Goal: Task Accomplishment & Management: Manage account settings

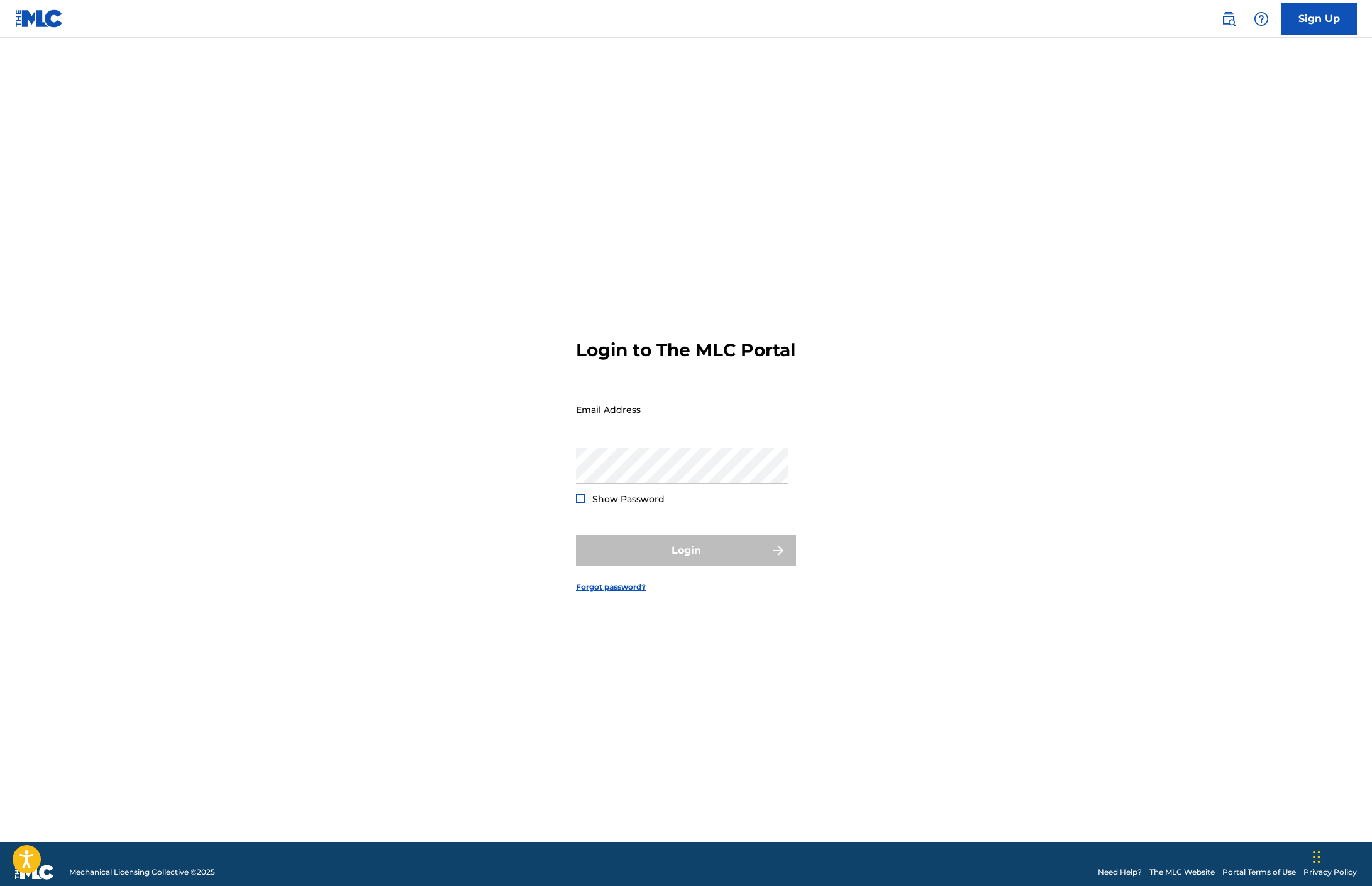
type input "[EMAIL_ADDRESS][DOMAIN_NAME]"
click at [690, 562] on div "Login" at bounding box center [686, 551] width 220 height 32
click at [690, 562] on button "Login" at bounding box center [686, 551] width 220 height 32
click at [646, 483] on input "Code" at bounding box center [682, 464] width 213 height 36
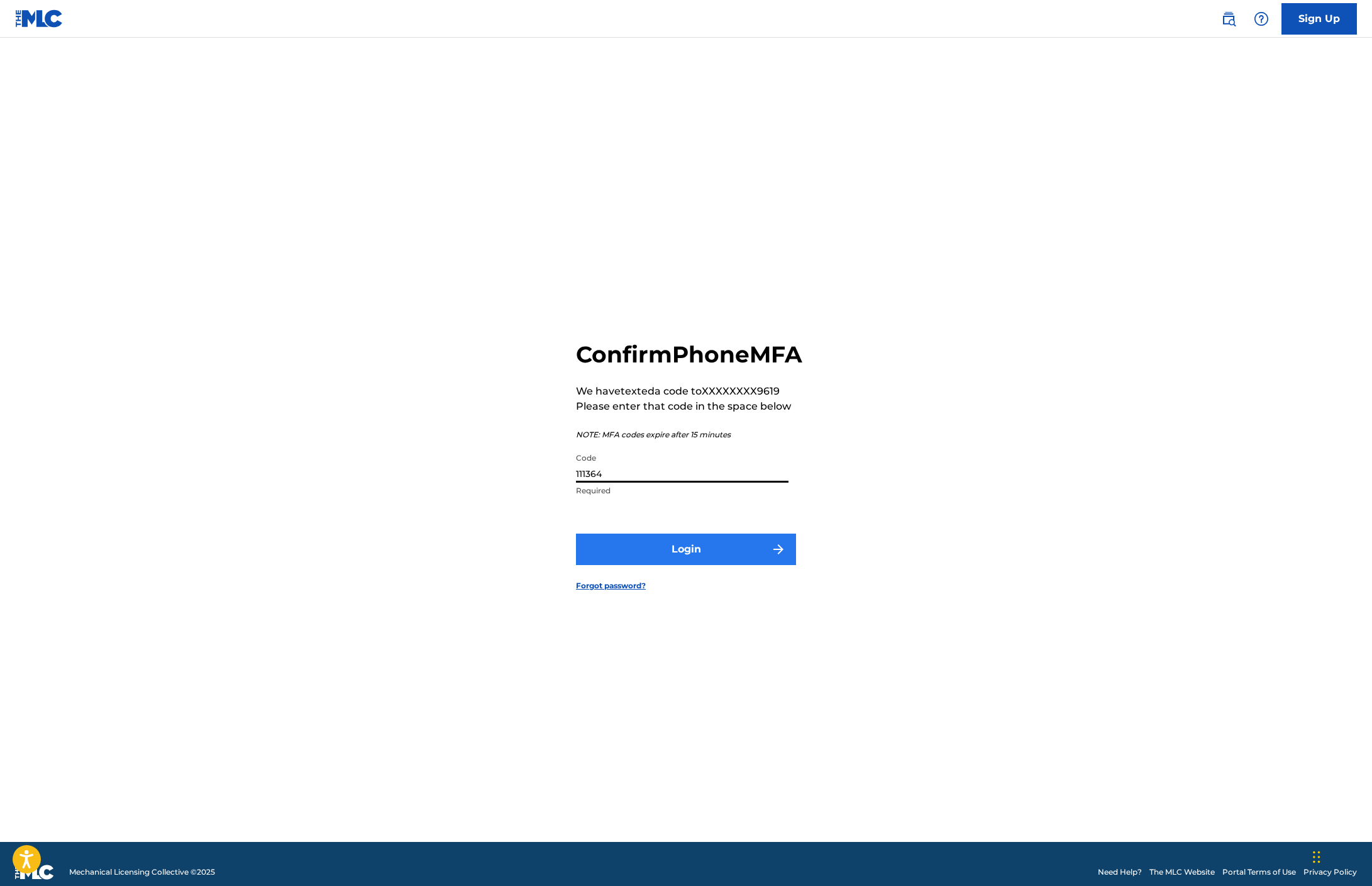
type input "111364"
click at [694, 559] on button "Login" at bounding box center [686, 549] width 220 height 32
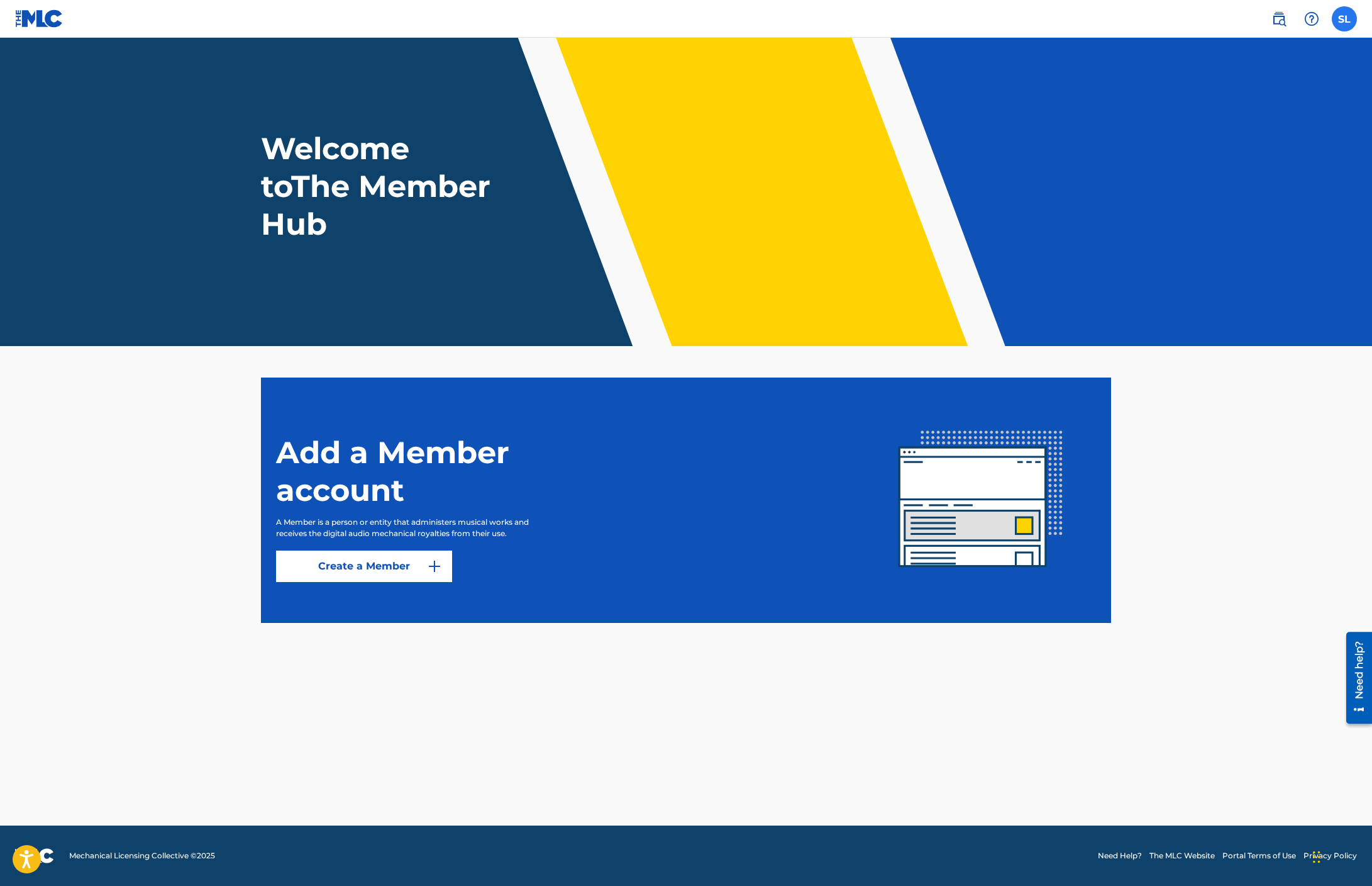
click at [1342, 22] on label at bounding box center [1344, 18] width 25 height 25
click at [1345, 19] on input "SL [PERSON_NAME] [EMAIL_ADDRESS][DOMAIN_NAME] Notification Preferences Profile …" at bounding box center [1345, 19] width 0 height 0
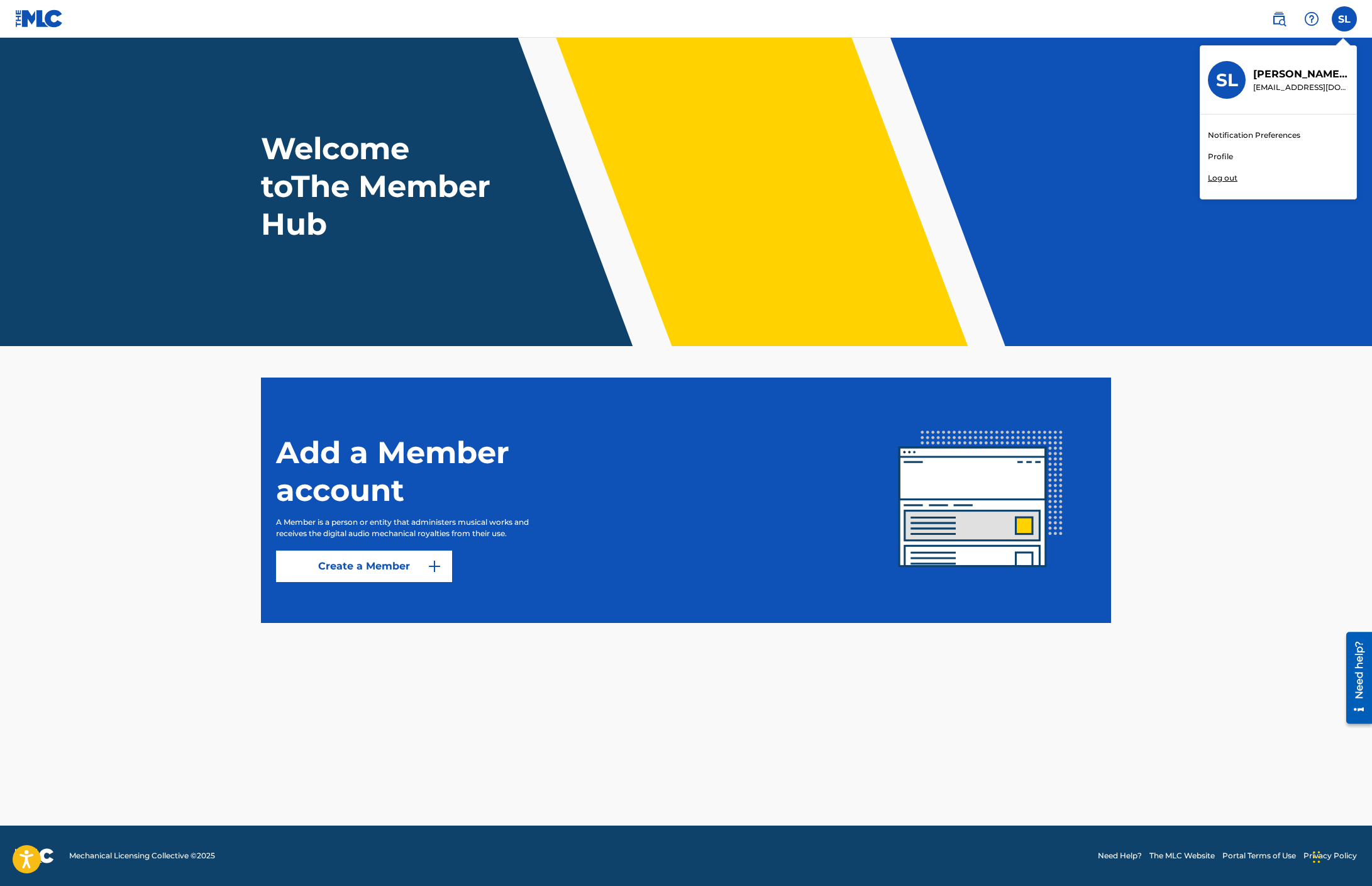
click at [1223, 155] on link "Profile" at bounding box center [1220, 156] width 25 height 11
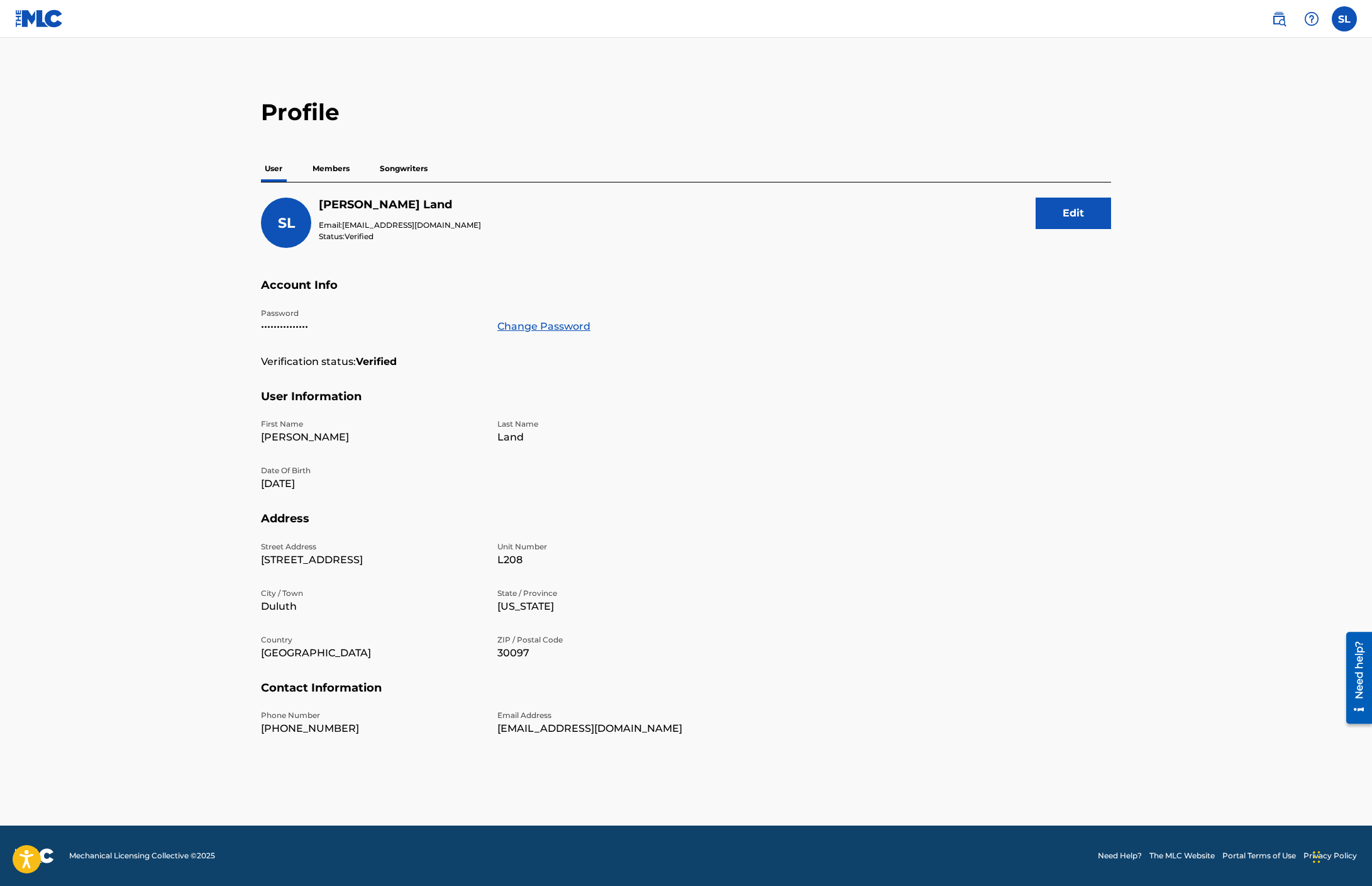
click at [323, 171] on p "Members" at bounding box center [331, 168] width 45 height 27
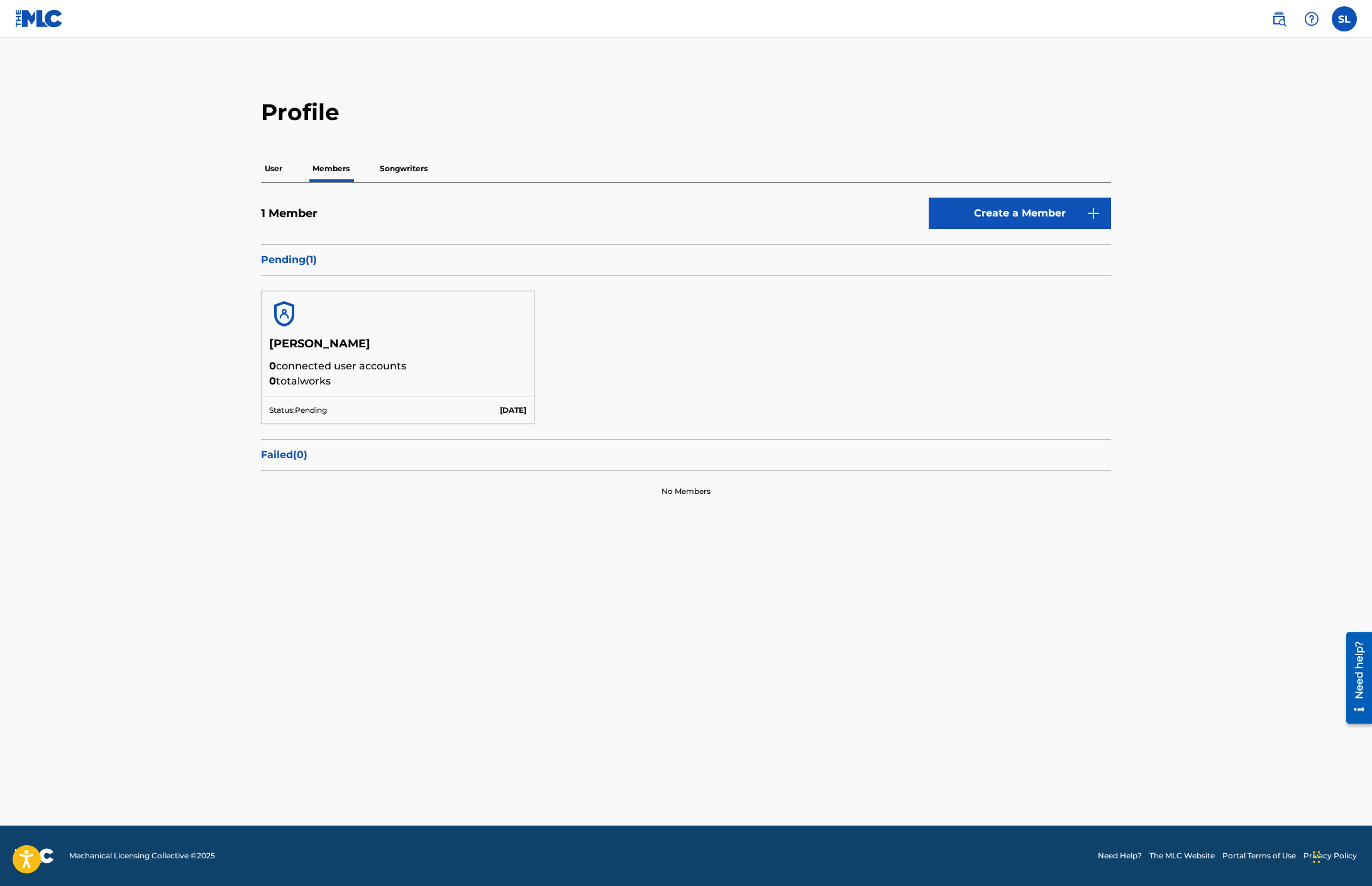
click at [402, 180] on p "Songwriters" at bounding box center [403, 168] width 55 height 27
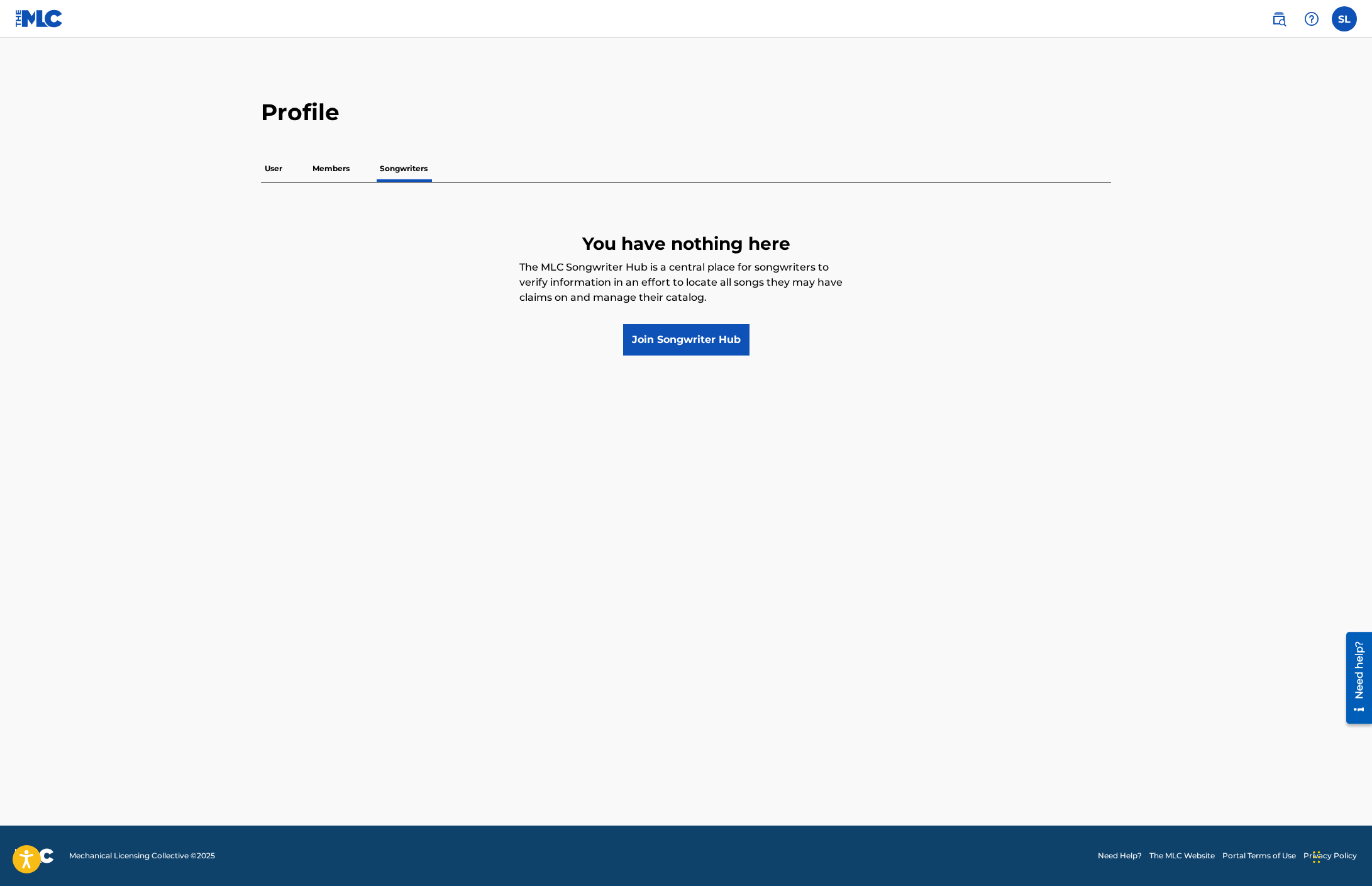
click at [280, 167] on p "User" at bounding box center [273, 168] width 25 height 27
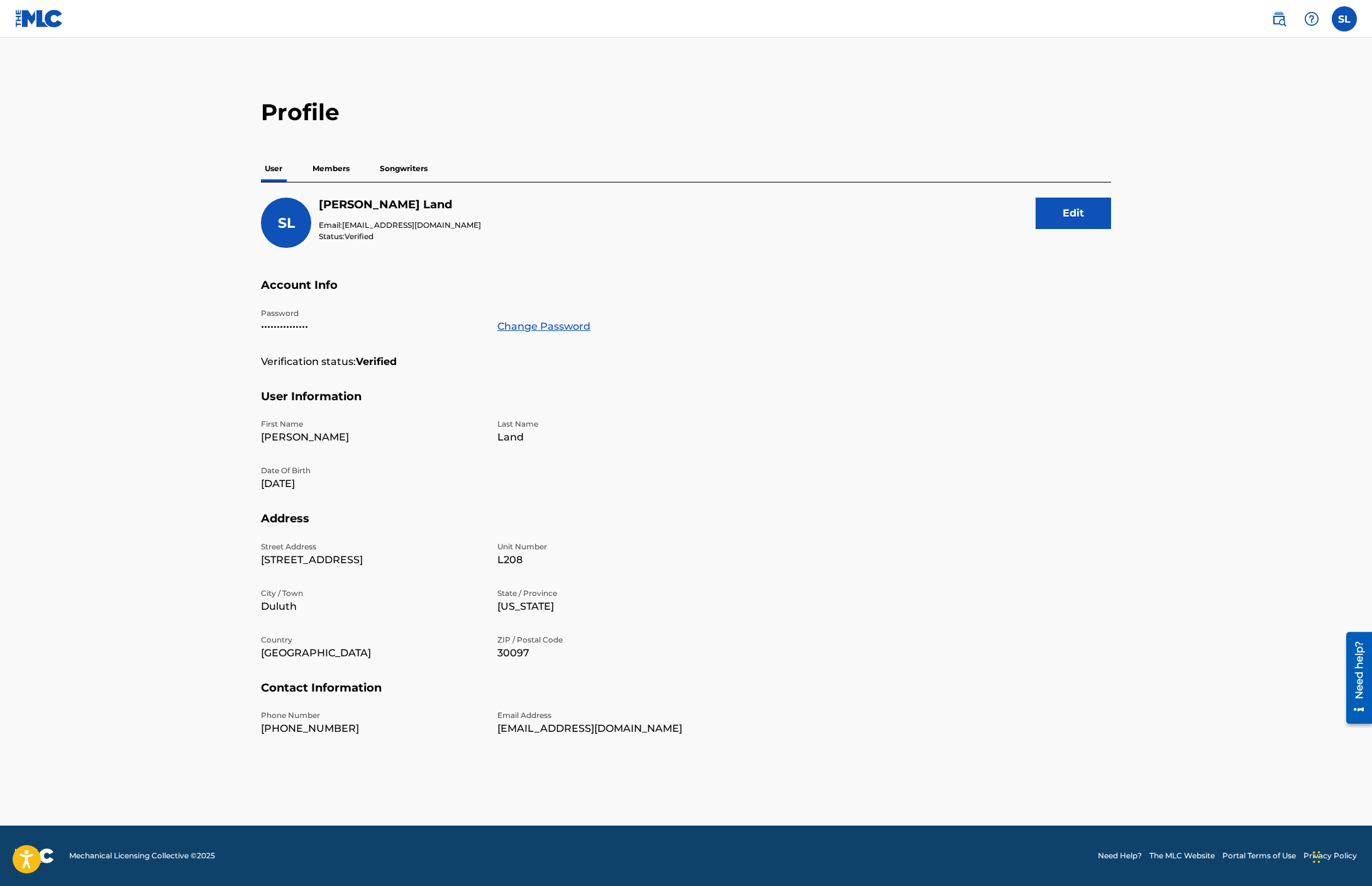
click at [344, 163] on p "Members" at bounding box center [331, 168] width 45 height 27
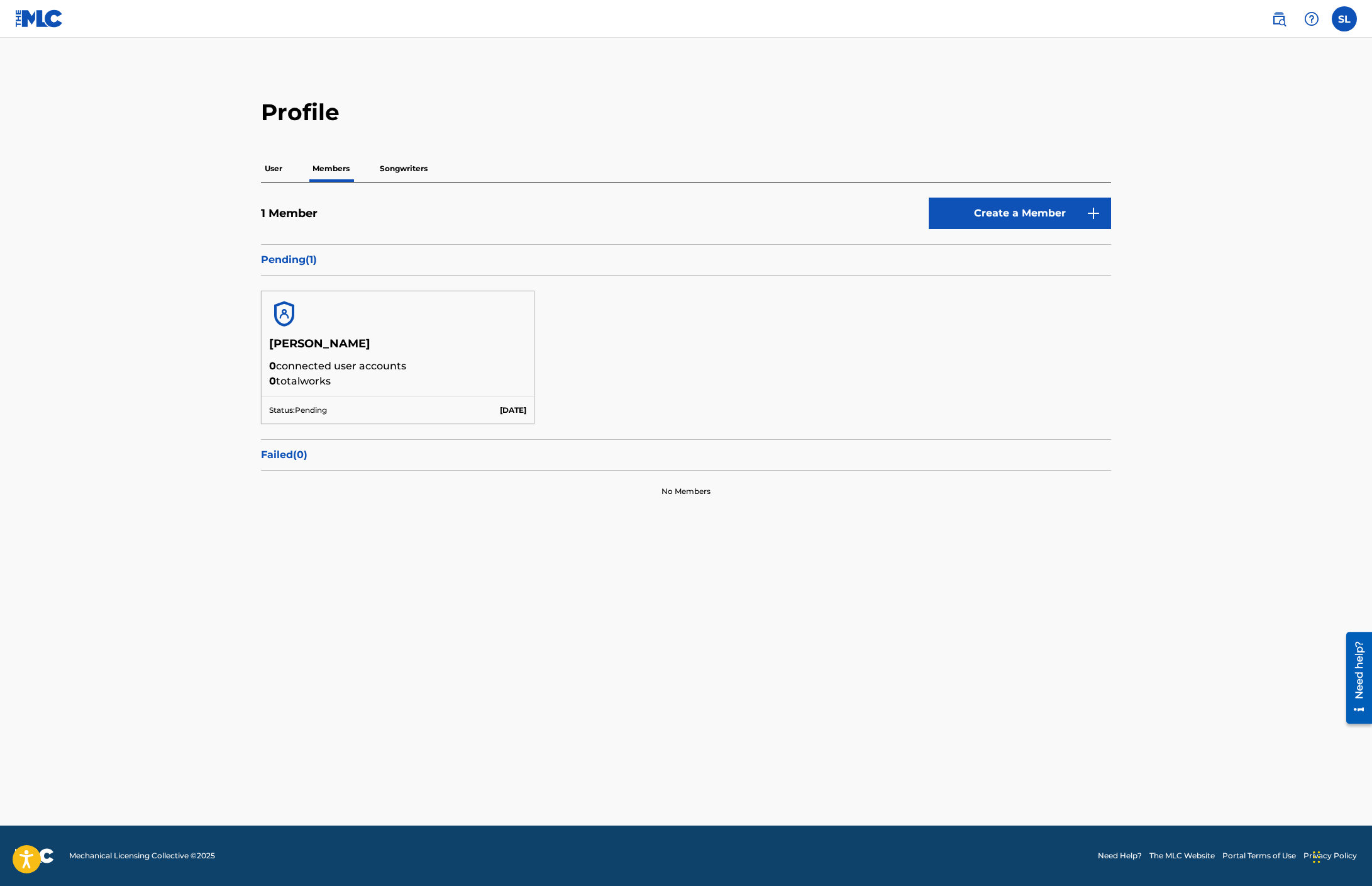
click at [389, 165] on p "Songwriters" at bounding box center [403, 168] width 55 height 27
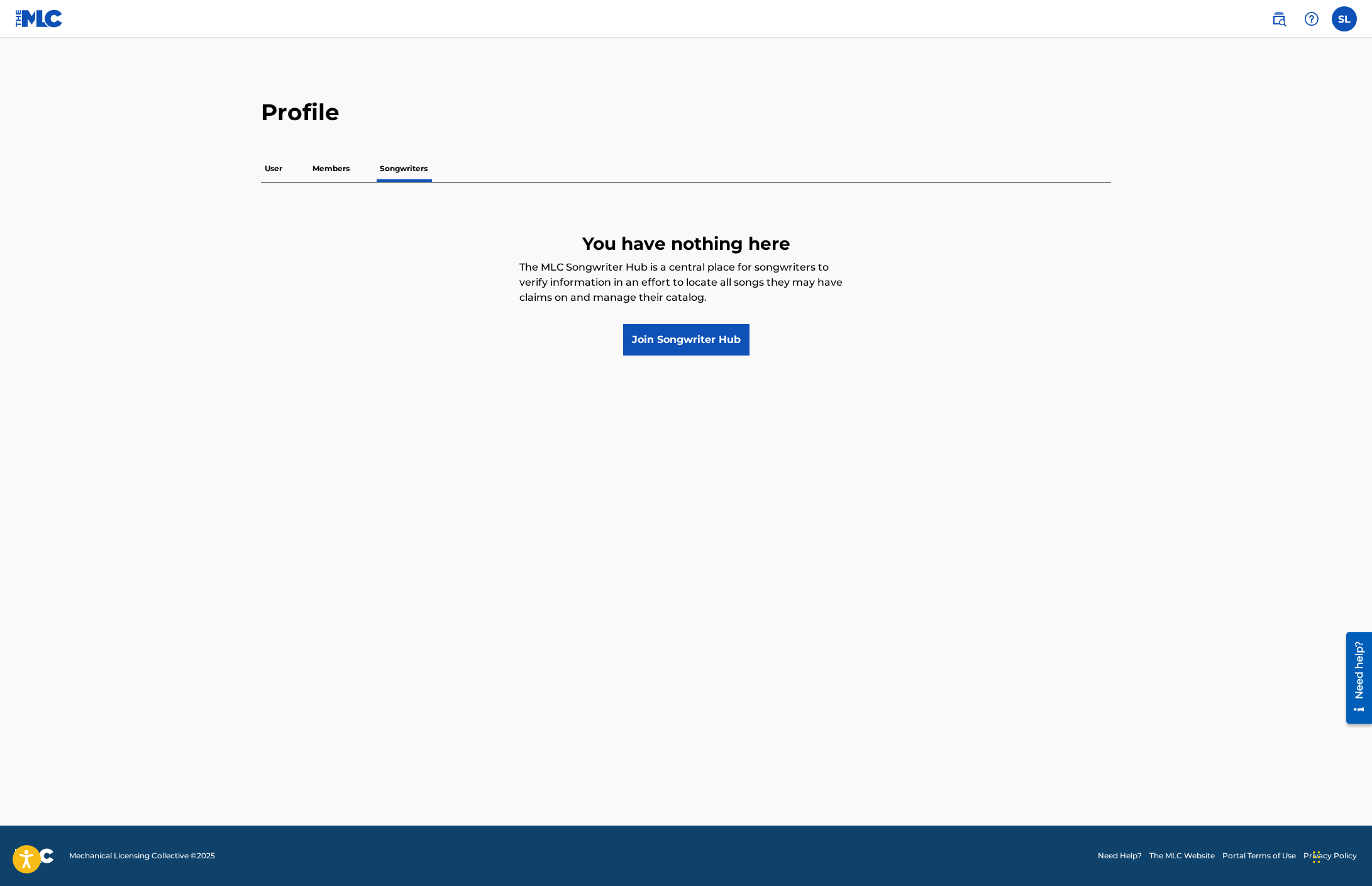
click at [272, 168] on p "User" at bounding box center [273, 168] width 25 height 27
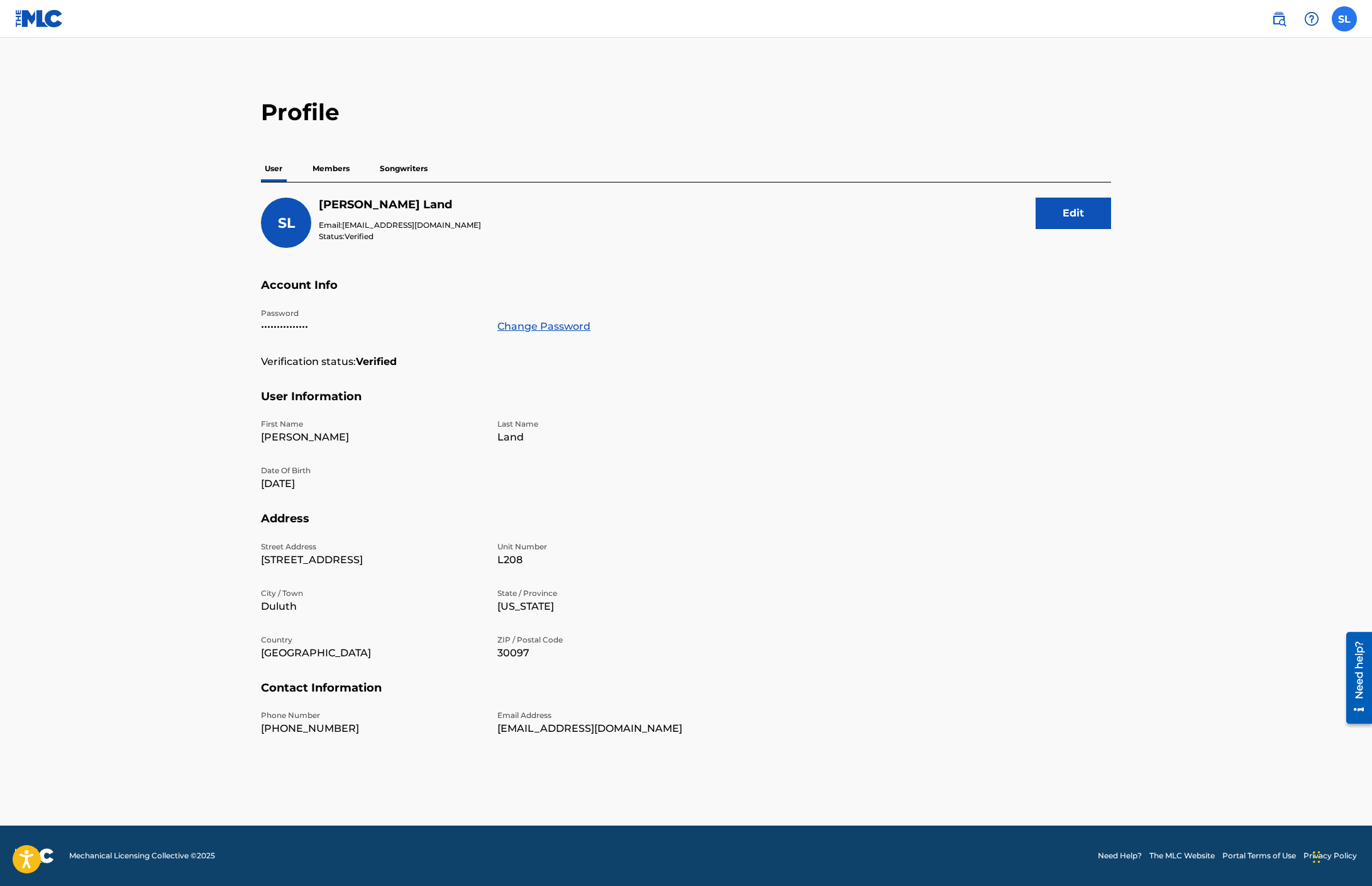
click at [1345, 18] on label at bounding box center [1344, 18] width 25 height 25
click at [1345, 19] on input "SL [PERSON_NAME] [EMAIL_ADDRESS][DOMAIN_NAME] Notification Preferences Profile …" at bounding box center [1345, 19] width 0 height 0
click at [1345, 18] on div "SL SL [PERSON_NAME] [EMAIL_ADDRESS][DOMAIN_NAME] Notification Preferences Profi…" at bounding box center [1344, 18] width 25 height 25
click at [1345, 18] on label at bounding box center [1344, 18] width 25 height 25
click at [1345, 19] on input "SL [PERSON_NAME] [EMAIL_ADDRESS][DOMAIN_NAME] Notification Preferences Profile …" at bounding box center [1345, 19] width 0 height 0
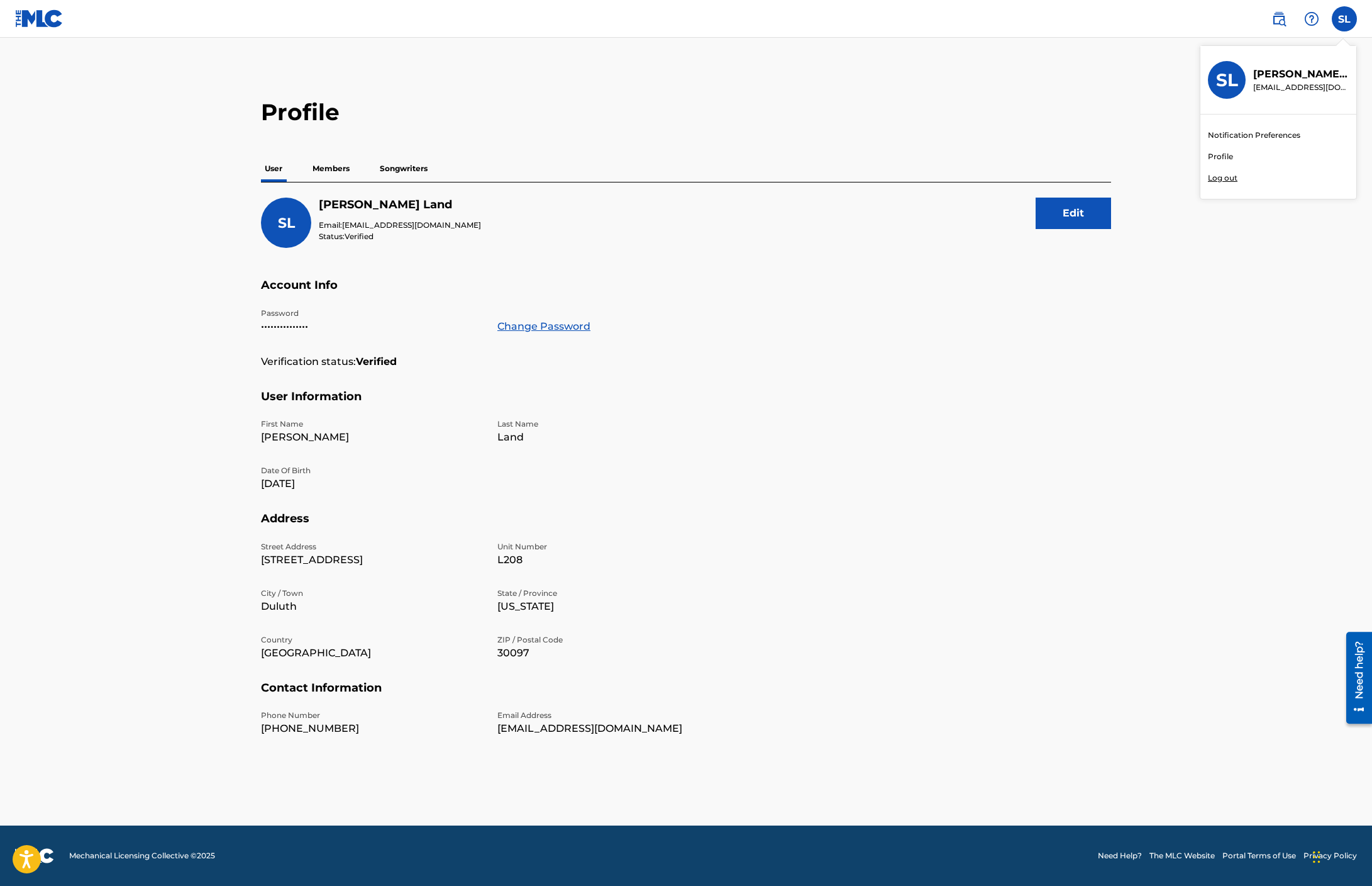
click at [1230, 136] on link "Notification Preferences" at bounding box center [1254, 135] width 92 height 11
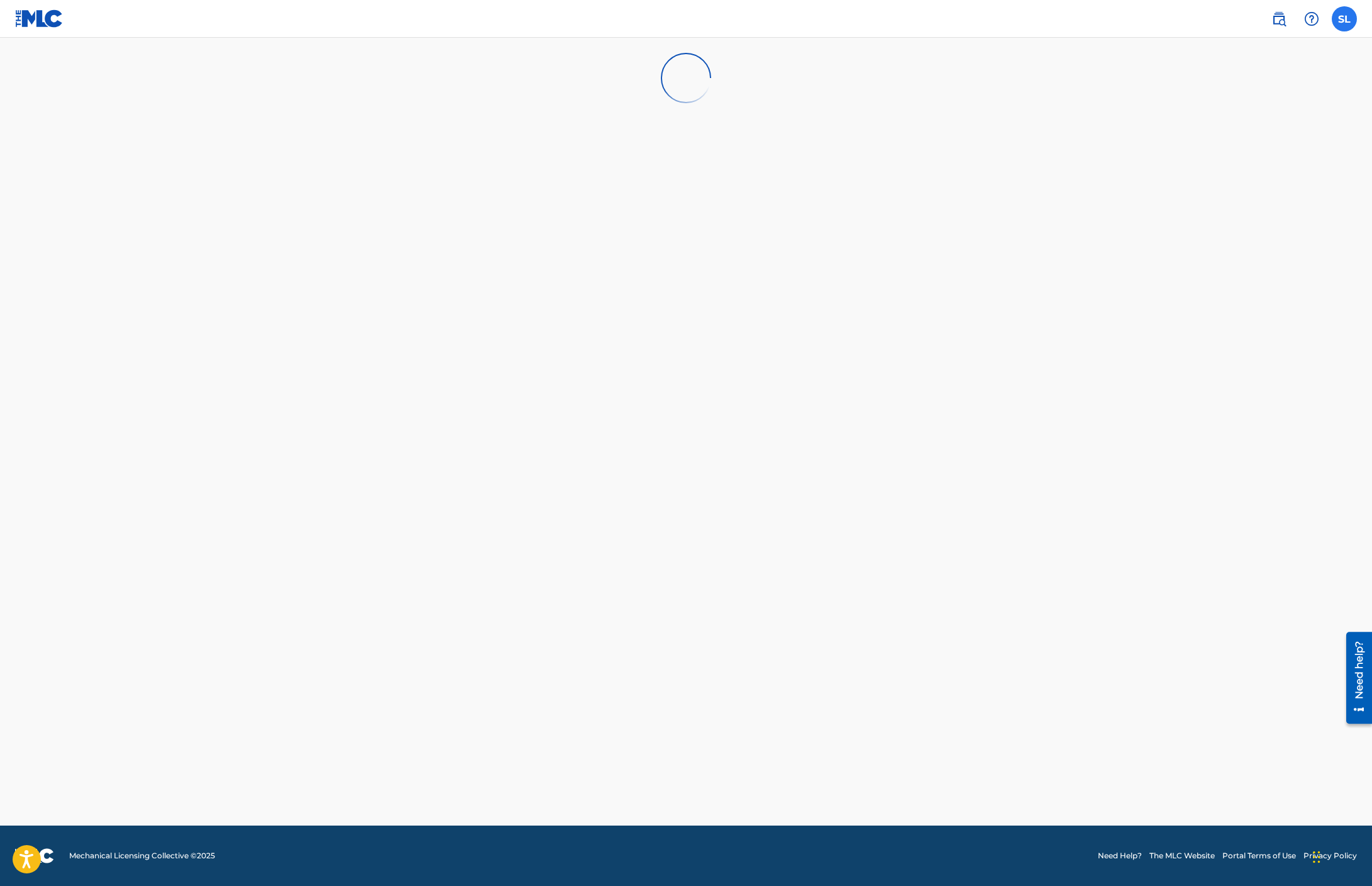
click at [1341, 20] on label at bounding box center [1344, 18] width 25 height 25
click at [1345, 19] on input "SL [PERSON_NAME] [EMAIL_ADDRESS][DOMAIN_NAME] Notification Preferences Profile …" at bounding box center [1345, 19] width 0 height 0
click at [1219, 157] on link "Profile" at bounding box center [1220, 156] width 25 height 11
